Goal: Transaction & Acquisition: Download file/media

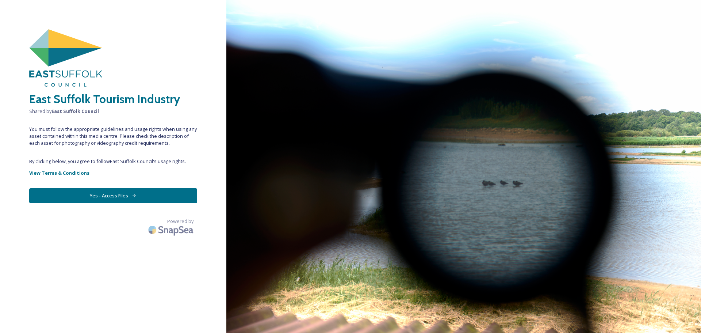
click at [123, 193] on button "Yes - Access Files" at bounding box center [113, 195] width 168 height 15
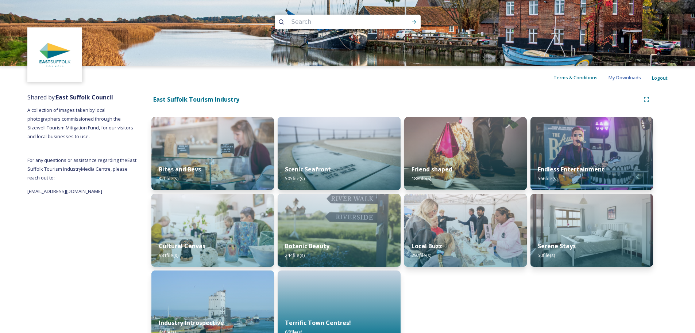
click at [624, 78] on span "My Downloads" at bounding box center [625, 77] width 32 height 7
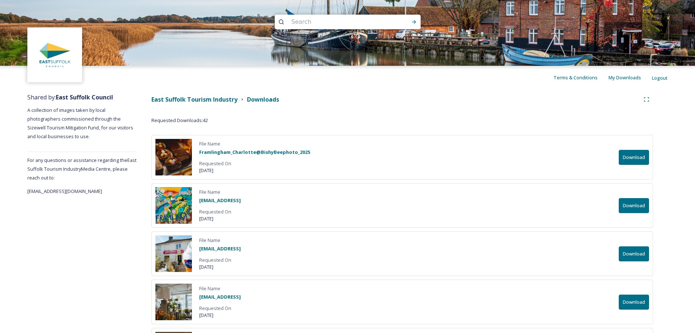
click at [627, 156] on button "Download" at bounding box center [634, 157] width 30 height 15
click at [637, 206] on button "Download" at bounding box center [634, 205] width 30 height 15
click at [633, 255] on button "Download" at bounding box center [634, 253] width 30 height 15
click at [636, 204] on button "Download" at bounding box center [634, 205] width 30 height 15
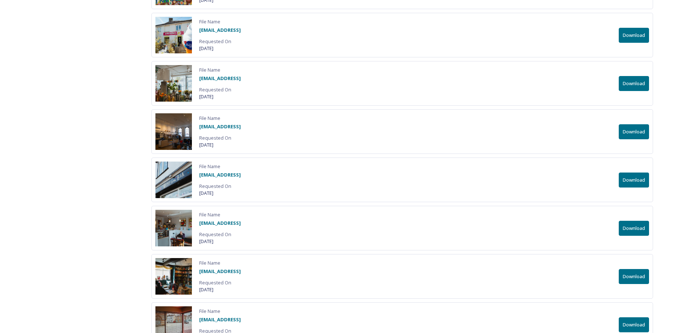
scroll to position [219, 0]
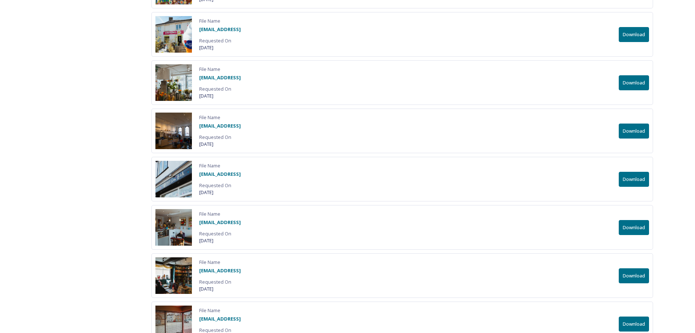
click at [640, 82] on button "Download" at bounding box center [634, 82] width 30 height 15
click at [629, 130] on button "Download" at bounding box center [634, 130] width 30 height 15
click at [628, 182] on button "Download" at bounding box center [634, 179] width 30 height 15
click at [636, 131] on button "Download" at bounding box center [634, 130] width 30 height 15
click at [635, 179] on button "Download" at bounding box center [634, 179] width 30 height 15
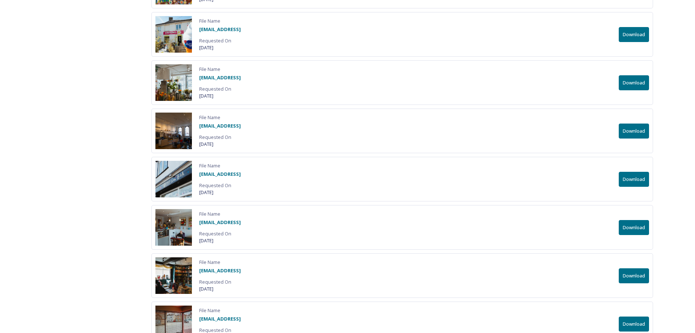
click at [630, 227] on button "Download" at bounding box center [634, 227] width 30 height 15
click at [637, 277] on button "Download" at bounding box center [634, 275] width 30 height 15
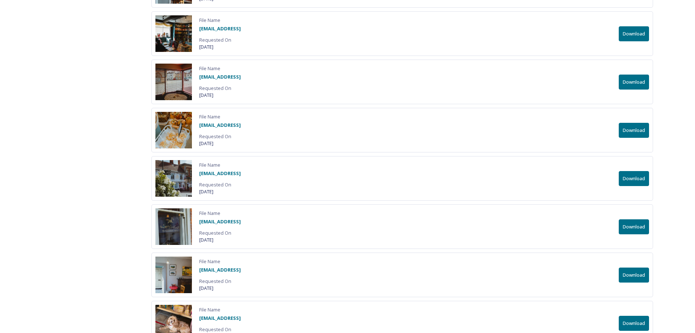
scroll to position [475, 0]
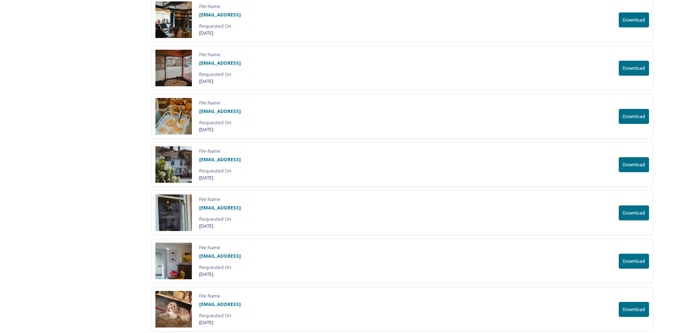
click at [629, 68] on button "Download" at bounding box center [634, 68] width 30 height 15
click at [633, 118] on button "Download" at bounding box center [634, 116] width 30 height 15
click at [635, 164] on button "Download" at bounding box center [634, 164] width 30 height 15
click at [640, 217] on button "Download" at bounding box center [634, 212] width 30 height 15
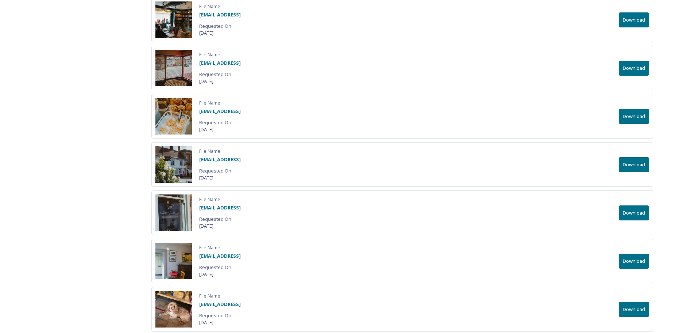
click at [636, 261] on button "Download" at bounding box center [634, 260] width 30 height 15
click at [637, 265] on button "Download" at bounding box center [634, 260] width 30 height 15
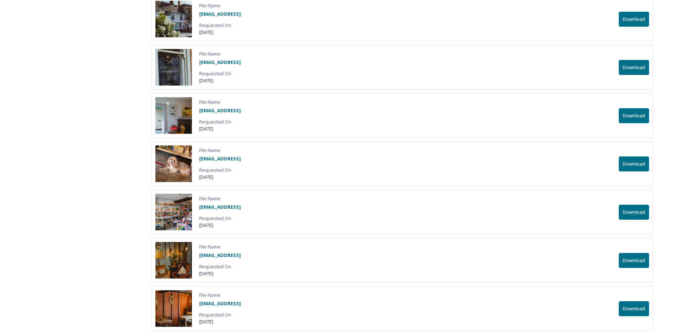
scroll to position [621, 0]
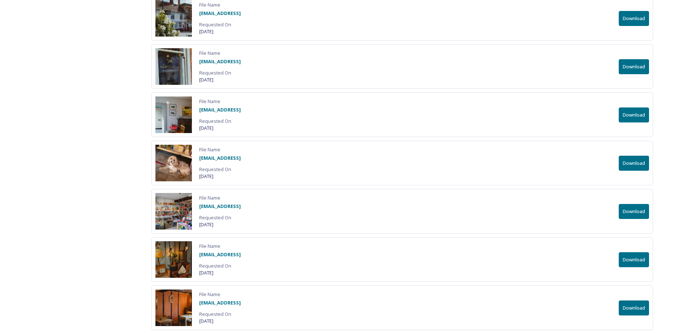
click at [633, 157] on button "Download" at bounding box center [634, 163] width 30 height 15
click at [642, 212] on button "Download" at bounding box center [634, 211] width 30 height 15
click at [646, 261] on button "Download" at bounding box center [634, 259] width 30 height 15
click at [633, 258] on button "Download" at bounding box center [634, 259] width 30 height 15
click at [632, 307] on button "Download" at bounding box center [634, 307] width 30 height 15
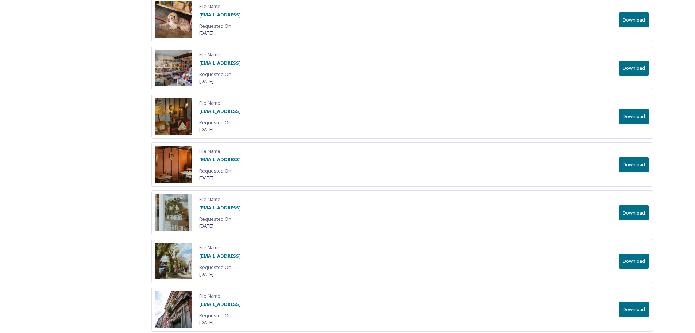
scroll to position [767, 0]
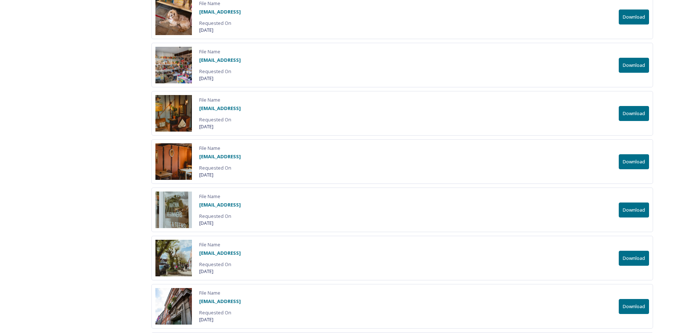
click at [638, 164] on button "Download" at bounding box center [634, 161] width 30 height 15
click at [631, 206] on button "Download" at bounding box center [634, 209] width 30 height 15
click at [632, 258] on button "Download" at bounding box center [634, 257] width 30 height 15
click at [629, 307] on button "Download" at bounding box center [634, 306] width 30 height 15
click at [637, 257] on button "Download" at bounding box center [634, 257] width 30 height 15
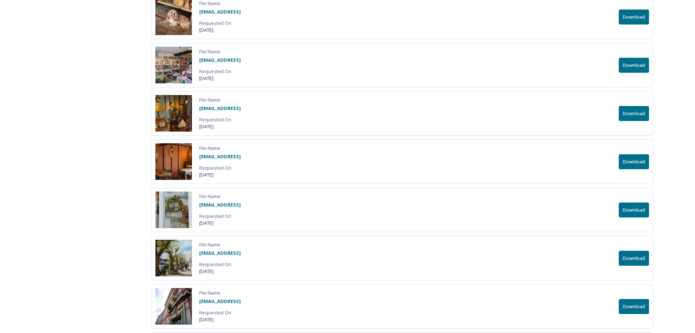
click at [633, 307] on button "Download" at bounding box center [634, 306] width 30 height 15
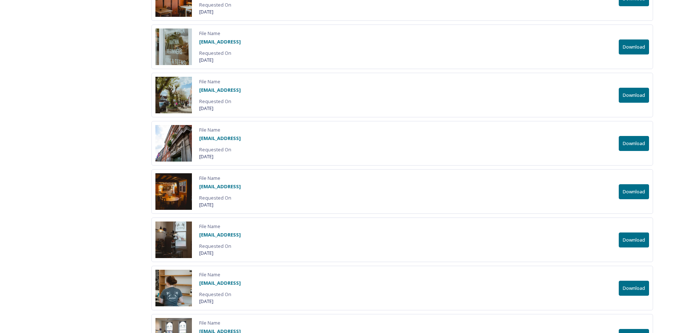
scroll to position [913, 0]
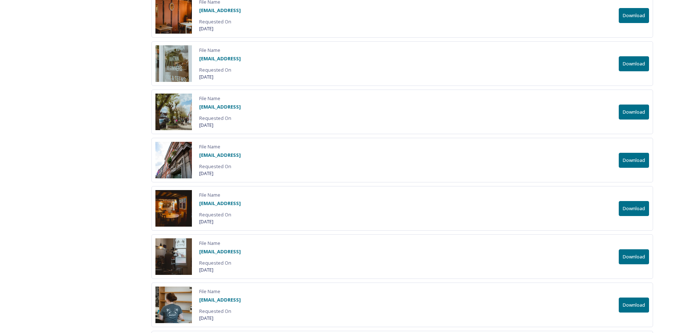
click at [630, 206] on button "Download" at bounding box center [634, 208] width 30 height 15
click at [633, 254] on button "Download" at bounding box center [634, 256] width 30 height 15
click at [636, 254] on button "Download" at bounding box center [634, 256] width 30 height 15
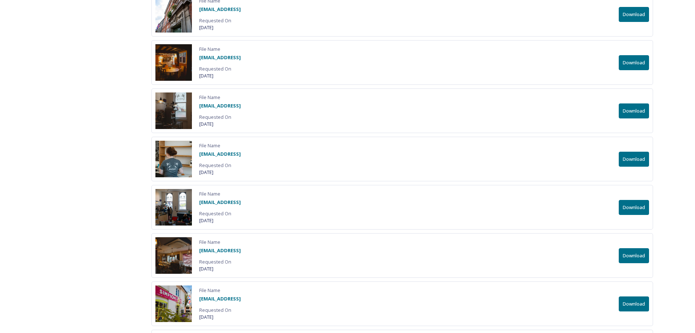
scroll to position [1059, 0]
click at [632, 158] on button "Download" at bounding box center [634, 158] width 30 height 15
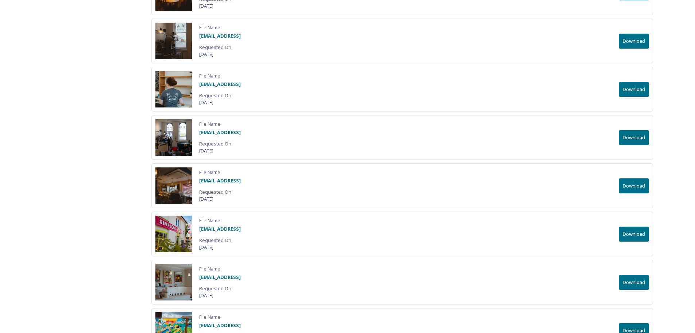
scroll to position [1132, 0]
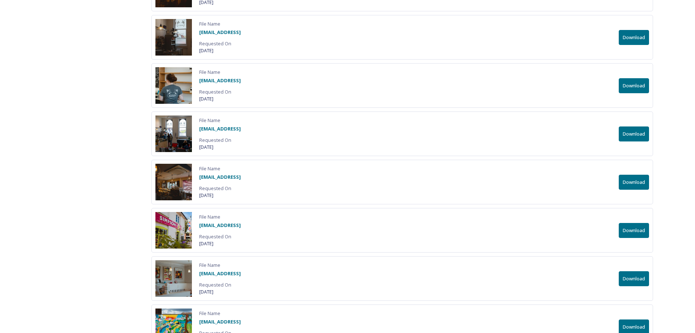
drag, startPoint x: 474, startPoint y: 141, endPoint x: 489, endPoint y: 140, distance: 15.3
click at [474, 141] on div "File Name [EMAIL_ADDRESS] Requested On [DATE] Download" at bounding box center [402, 133] width 502 height 45
click at [640, 135] on button "Download" at bounding box center [634, 133] width 30 height 15
click at [632, 185] on button "Download" at bounding box center [634, 181] width 30 height 15
click at [631, 231] on button "Download" at bounding box center [634, 230] width 30 height 15
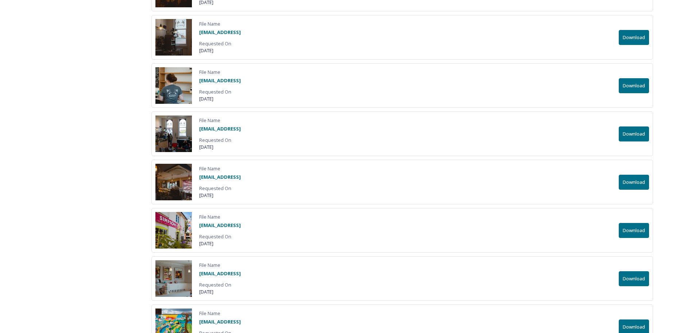
click at [632, 231] on button "Download" at bounding box center [634, 230] width 30 height 15
click at [633, 277] on button "Download" at bounding box center [634, 278] width 30 height 15
click at [636, 328] on button "Download" at bounding box center [634, 326] width 30 height 15
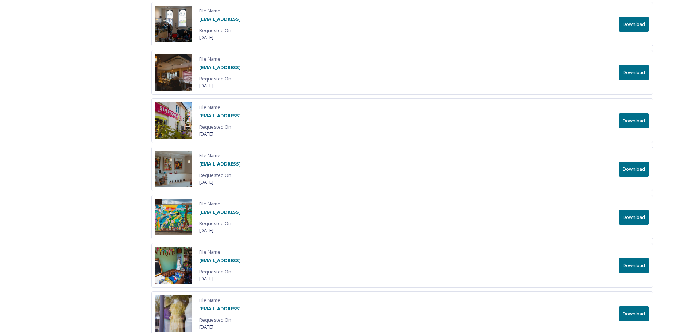
scroll to position [1314, 0]
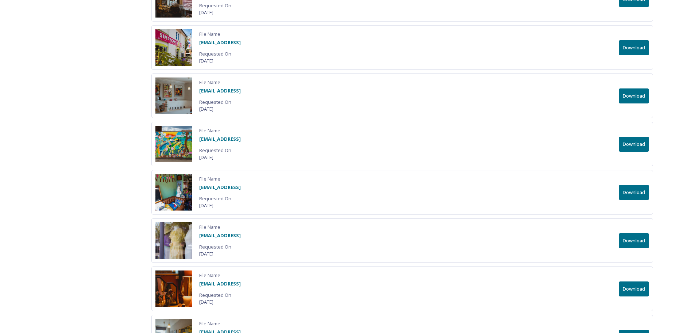
click at [636, 147] on button "Download" at bounding box center [634, 144] width 30 height 15
click at [635, 193] on button "Download" at bounding box center [634, 192] width 30 height 15
click at [631, 239] on button "Download" at bounding box center [634, 240] width 30 height 15
click at [634, 241] on button "Download" at bounding box center [634, 240] width 30 height 15
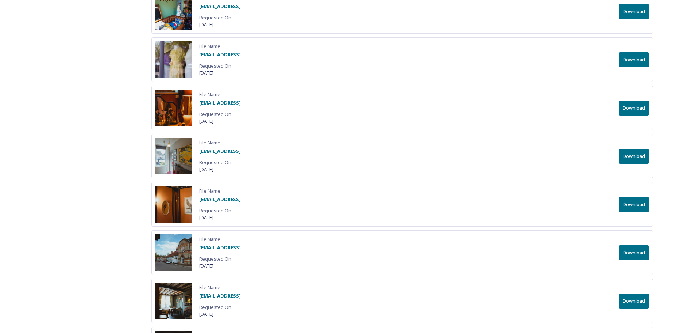
scroll to position [1497, 0]
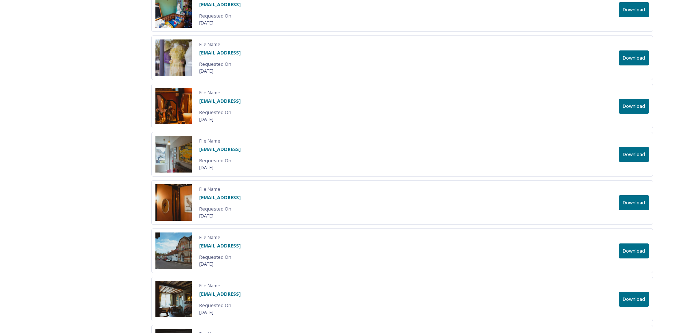
click at [635, 104] on button "Download" at bounding box center [634, 106] width 30 height 15
click at [633, 155] on button "Download" at bounding box center [634, 154] width 30 height 15
click at [636, 201] on button "Download" at bounding box center [634, 202] width 30 height 15
click at [638, 251] on button "Download" at bounding box center [634, 250] width 30 height 15
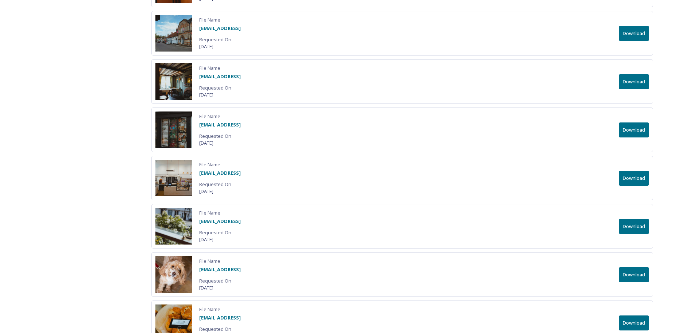
scroll to position [1716, 0]
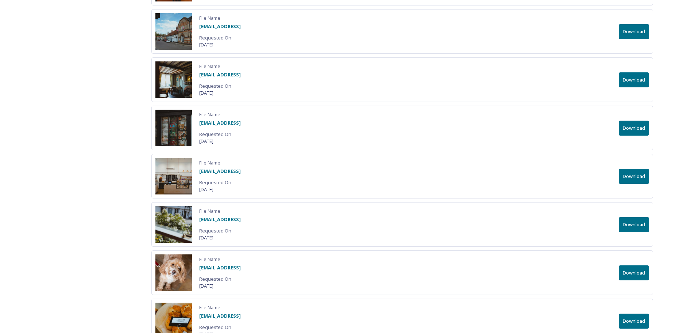
click at [636, 78] on button "Download" at bounding box center [634, 79] width 30 height 15
click at [241, 130] on div "File Name [EMAIL_ADDRESS] Requested On [DATE]" at bounding box center [220, 128] width 42 height 34
click at [633, 128] on button "Download" at bounding box center [634, 127] width 30 height 15
click at [643, 176] on button "Download" at bounding box center [634, 176] width 30 height 15
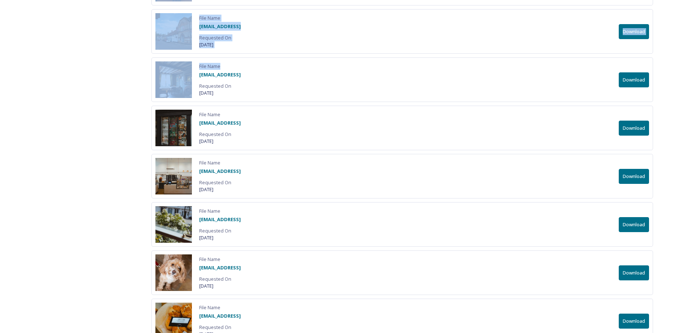
drag, startPoint x: 65, startPoint y: 100, endPoint x: 109, endPoint y: 47, distance: 68.6
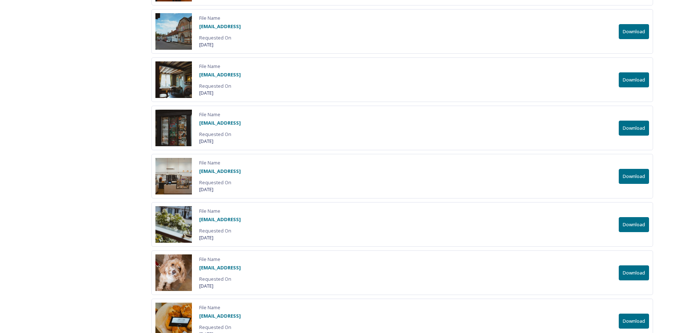
click at [312, 109] on div "File Name [EMAIL_ADDRESS] Requested On [DATE] Download" at bounding box center [402, 127] width 502 height 45
click at [632, 225] on button "Download" at bounding box center [634, 224] width 30 height 15
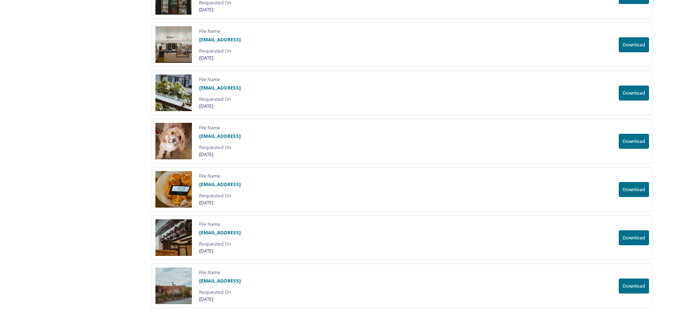
scroll to position [1848, 0]
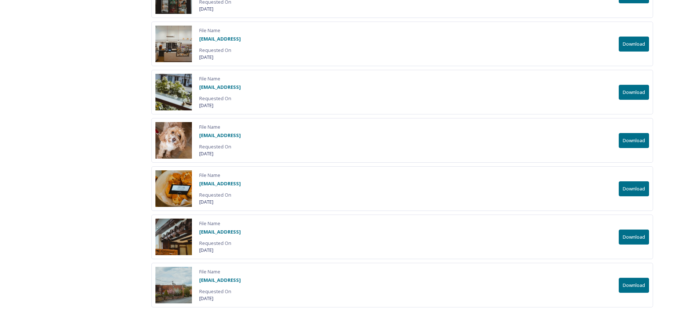
click at [639, 139] on button "Download" at bounding box center [634, 140] width 30 height 15
click at [423, 189] on div "File Name [EMAIL_ADDRESS] Requested On [DATE] Download" at bounding box center [402, 188] width 502 height 45
click at [628, 187] on button "Download" at bounding box center [634, 188] width 30 height 15
click at [625, 237] on button "Download" at bounding box center [634, 236] width 30 height 15
click at [630, 282] on button "Download" at bounding box center [634, 284] width 30 height 15
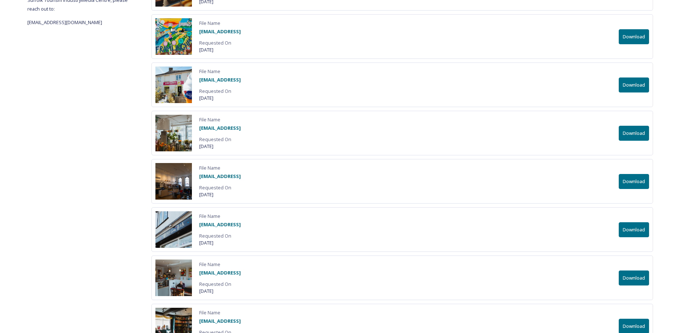
scroll to position [0, 0]
